Goal: Navigation & Orientation: Find specific page/section

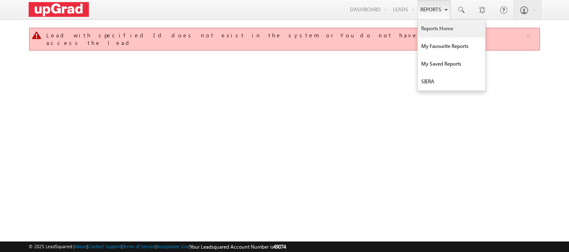
click at [433, 29] on link "Reports Home" at bounding box center [451, 29] width 67 height 18
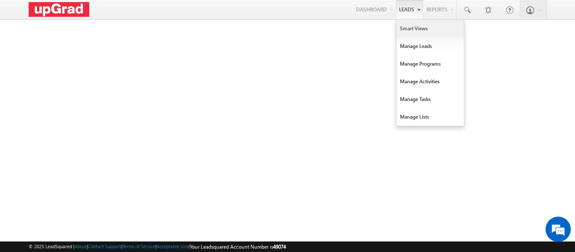
click at [414, 29] on link "Smart Views" at bounding box center [430, 29] width 67 height 18
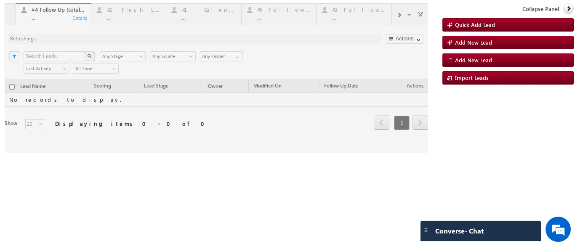
click at [401, 13] on div at bounding box center [217, 78] width 424 height 150
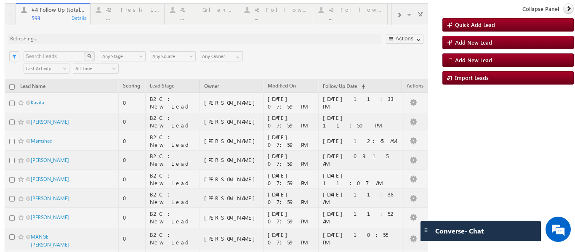
click at [398, 16] on p "#3 Follow Up Leads-Interacted" at bounding box center [450, 14] width 116 height 6
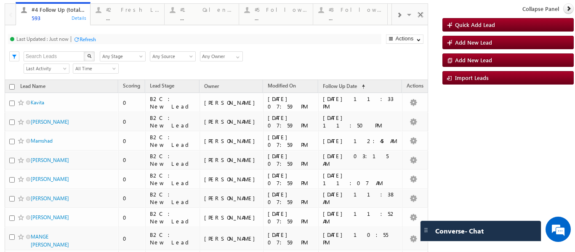
click at [397, 16] on span at bounding box center [399, 15] width 5 height 7
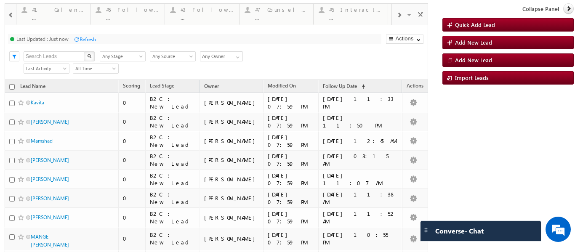
click at [397, 16] on span at bounding box center [399, 15] width 5 height 7
click at [292, 14] on div "#7 Counsel [DATE] ..." at bounding box center [280, 13] width 53 height 16
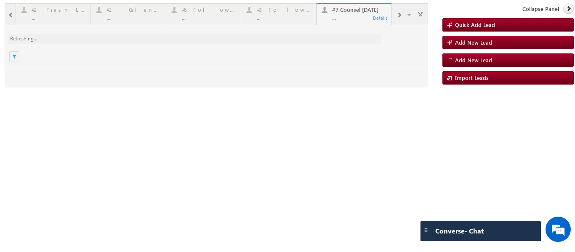
click at [350, 19] on div at bounding box center [217, 45] width 424 height 84
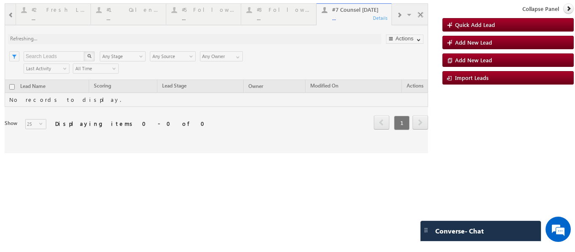
click at [350, 19] on div at bounding box center [217, 78] width 424 height 150
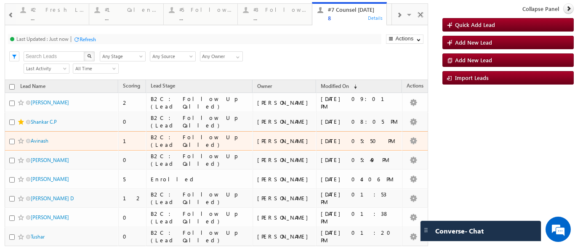
scroll to position [41, 0]
